Goal: Task Accomplishment & Management: Complete application form

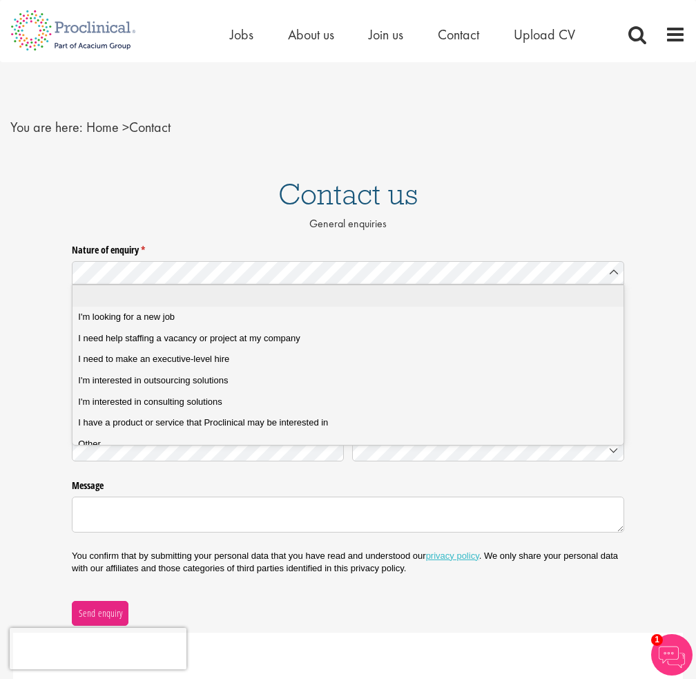
click at [503, 229] on p "General enquiries" at bounding box center [348, 224] width 696 height 16
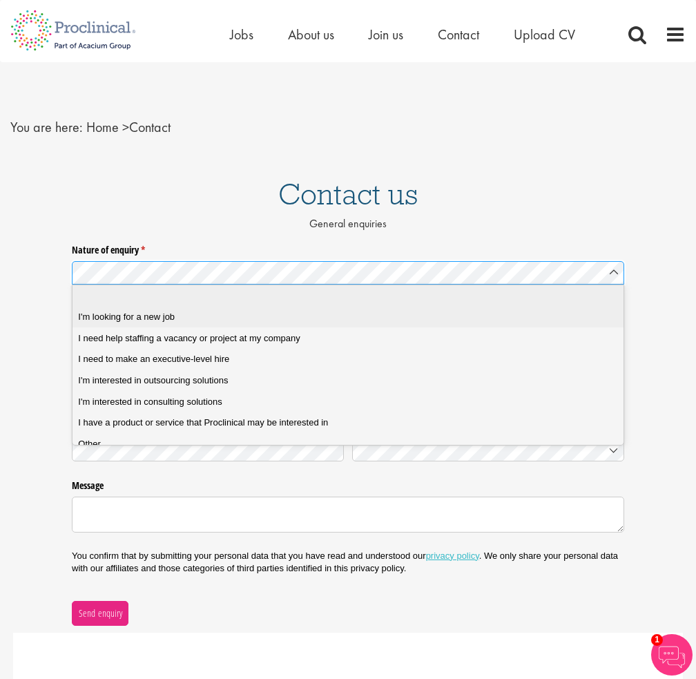
click at [430, 320] on div "I'm looking for a new job" at bounding box center [353, 317] width 550 height 12
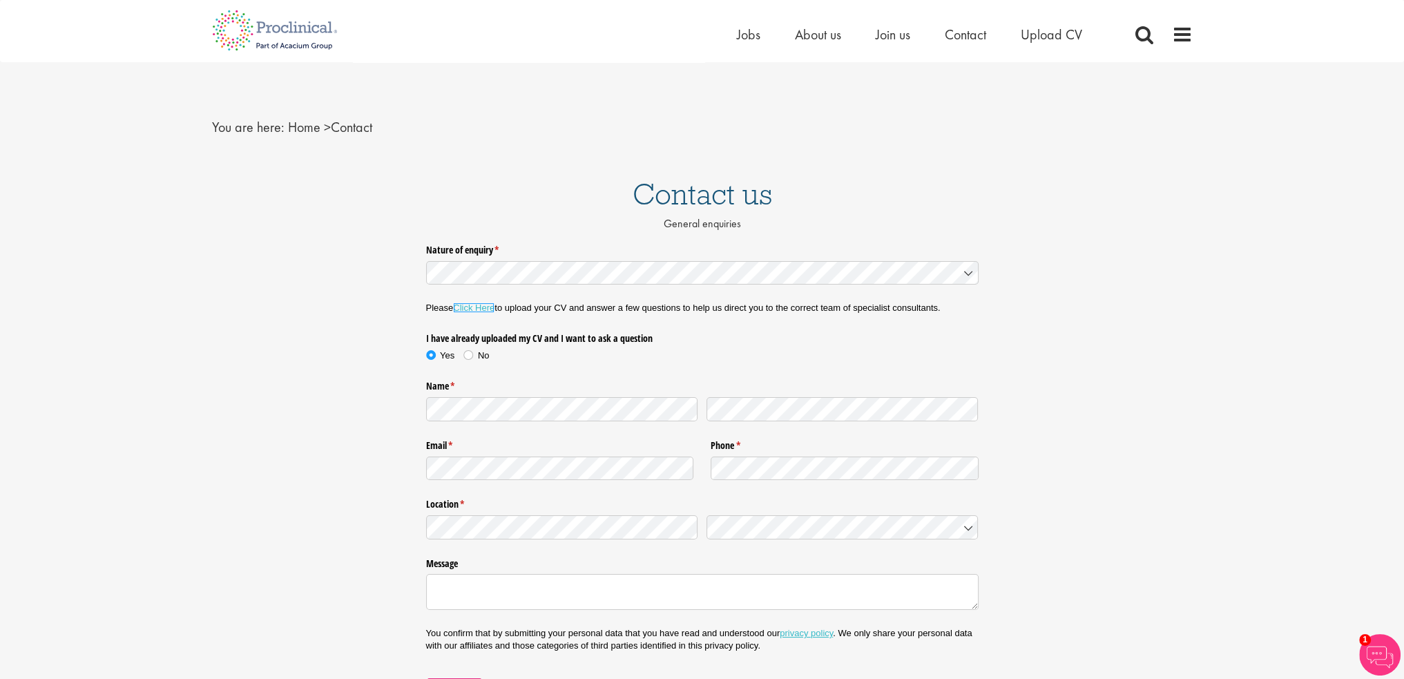
click at [481, 307] on link "Click Here" at bounding box center [473, 307] width 41 height 10
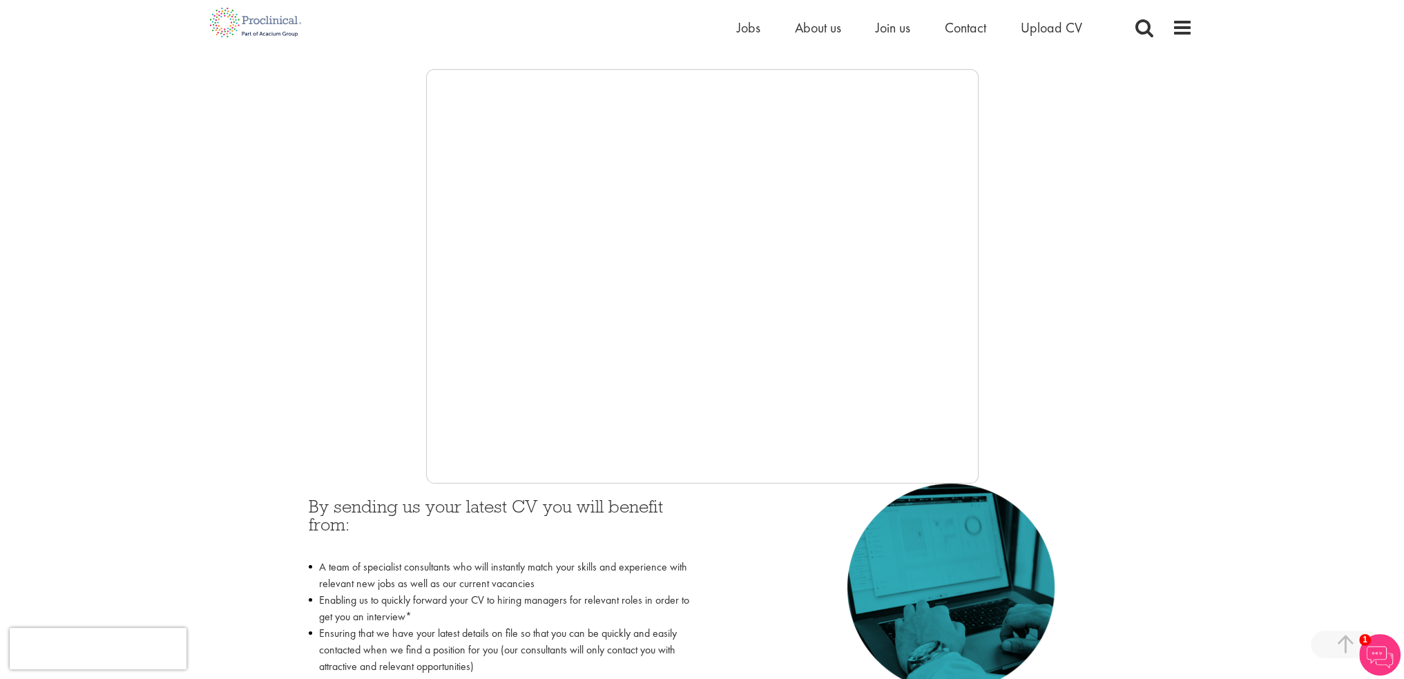
scroll to position [207, 0]
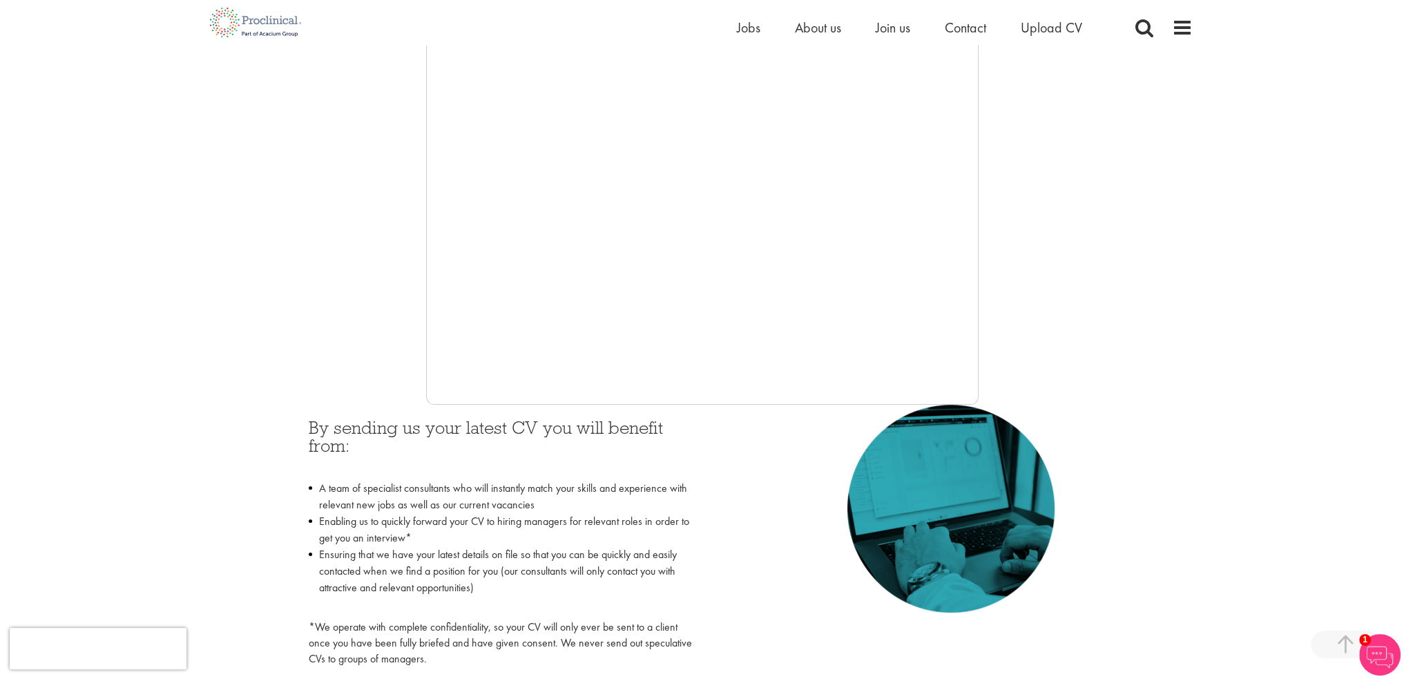
scroll to position [276, 0]
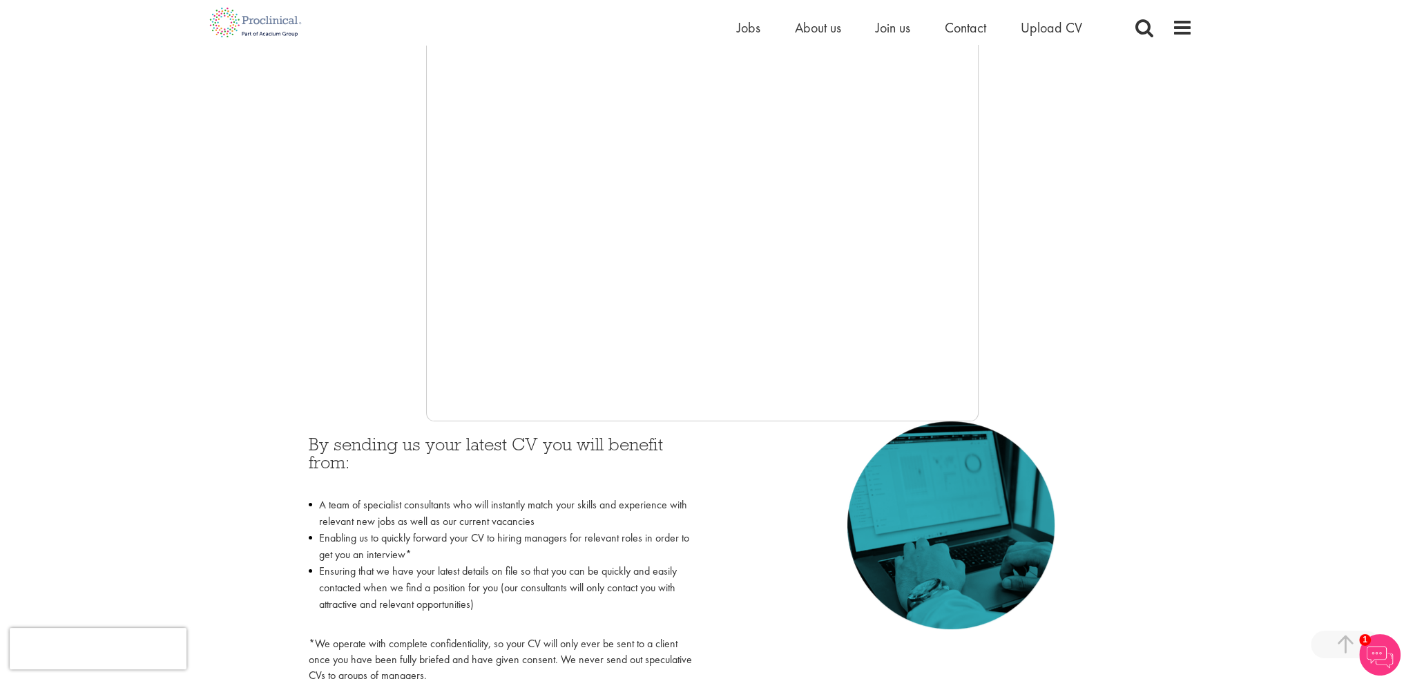
click at [293, 266] on div at bounding box center [702, 214] width 980 height 414
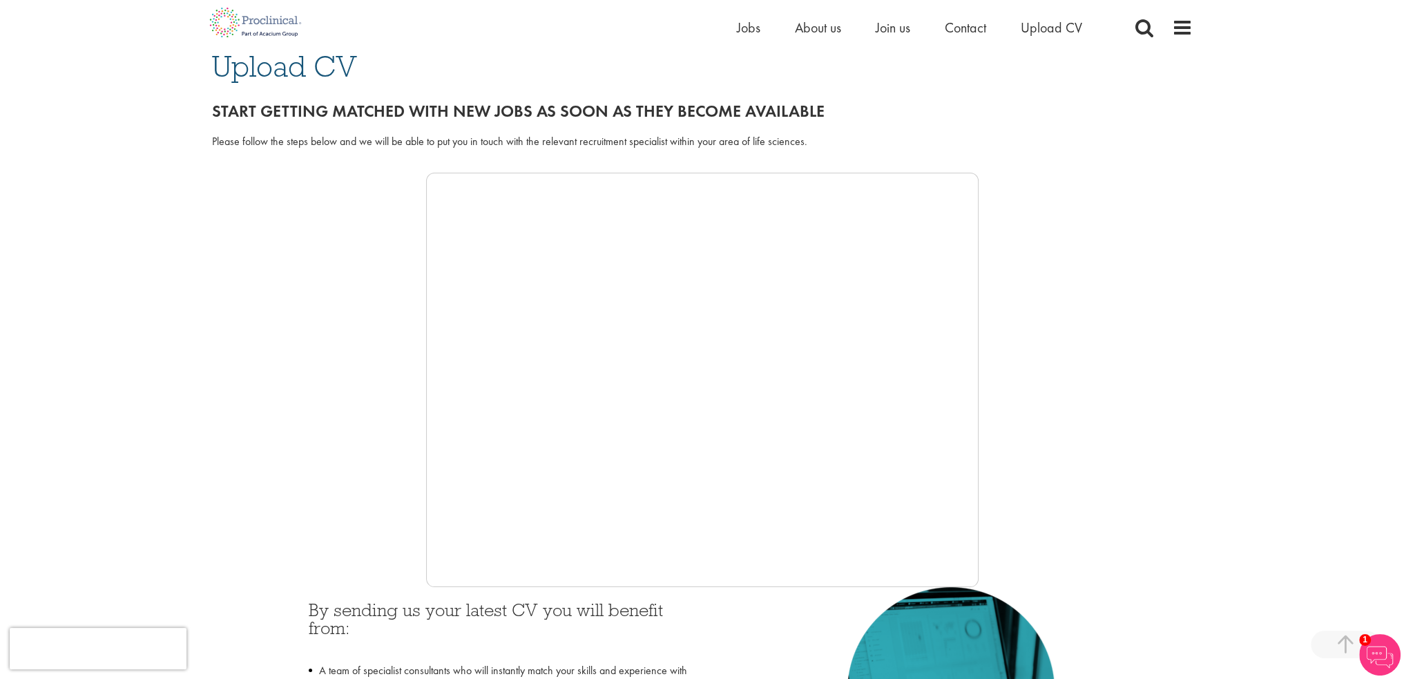
scroll to position [69, 0]
